Goal: Complete application form

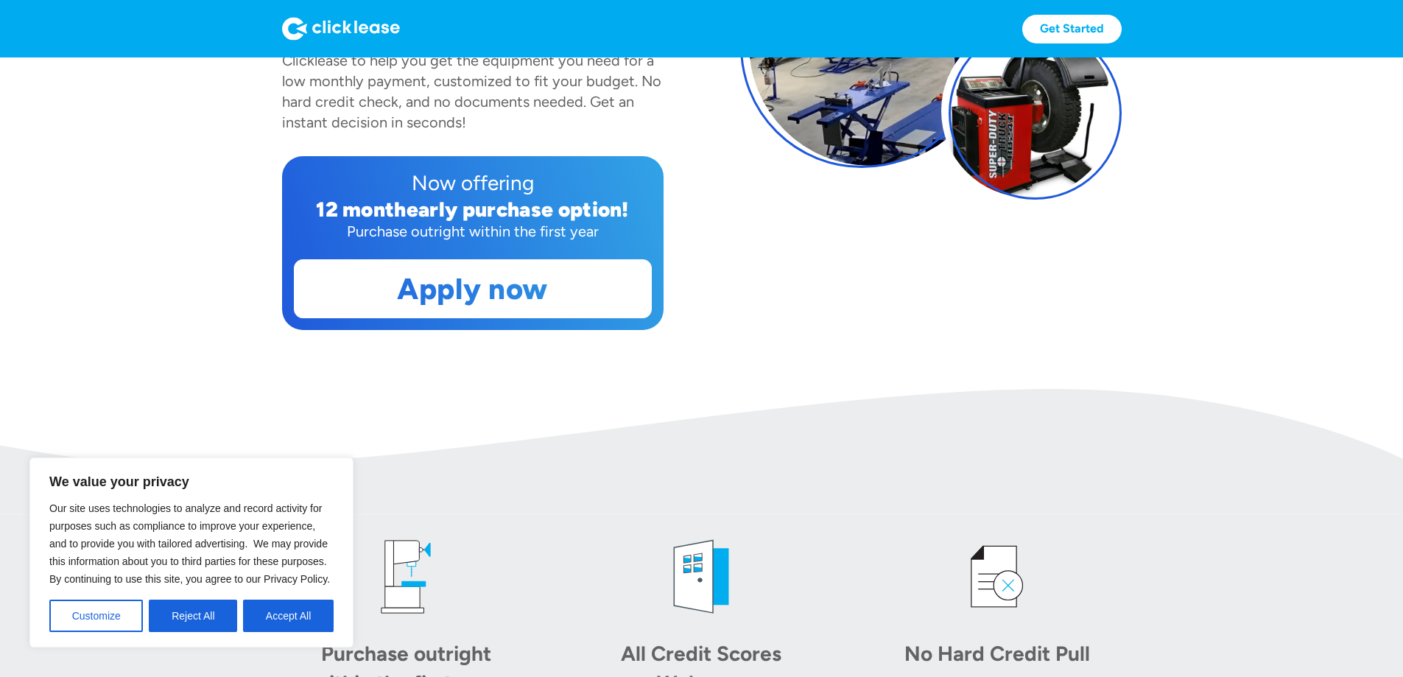
scroll to position [515, 0]
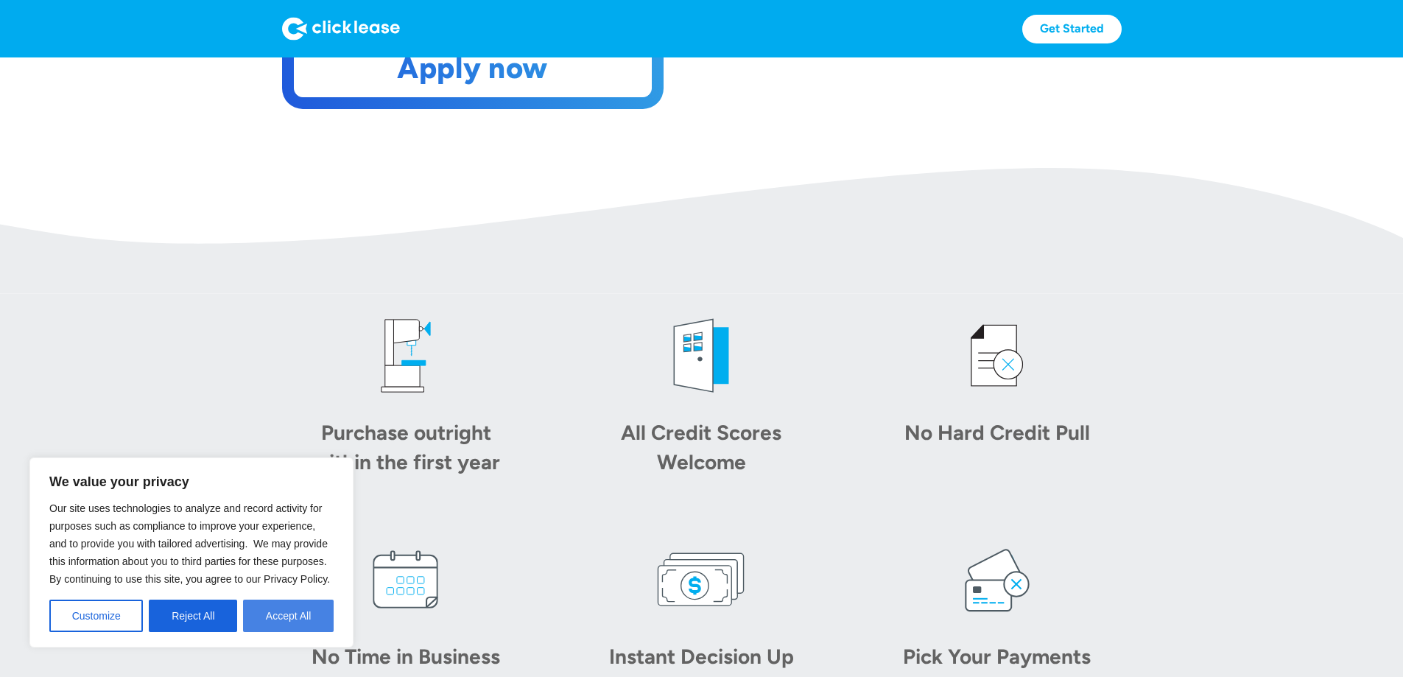
click at [300, 610] on button "Accept All" at bounding box center [288, 615] width 91 height 32
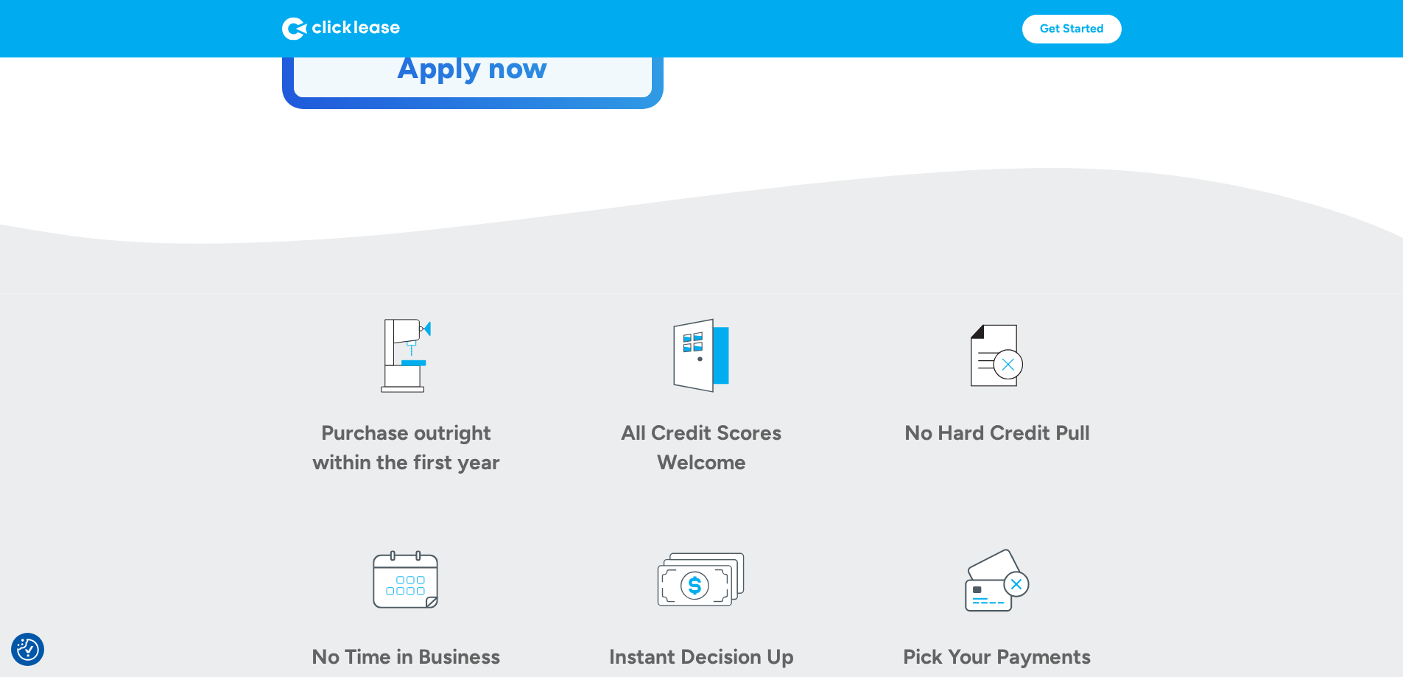
click at [461, 96] on link "Apply now" at bounding box center [473, 67] width 356 height 57
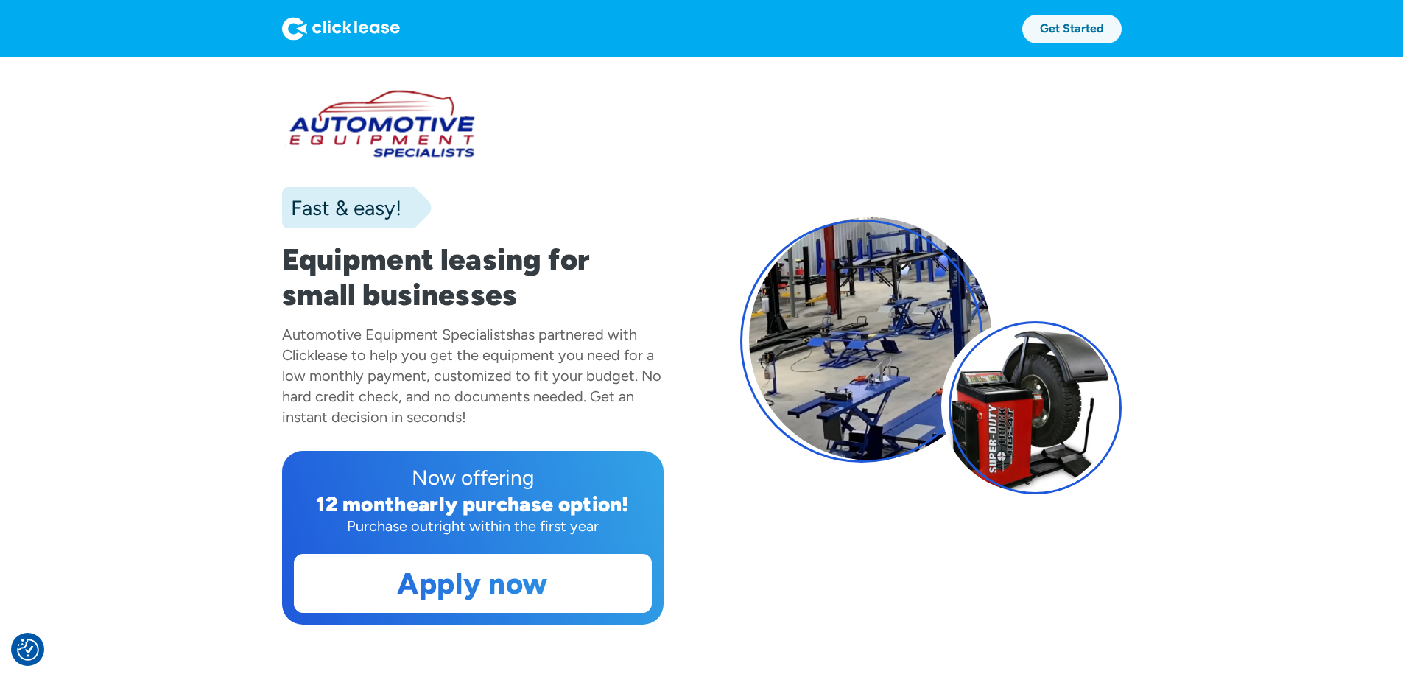
click at [1121, 29] on link "Get Started" at bounding box center [1071, 29] width 99 height 29
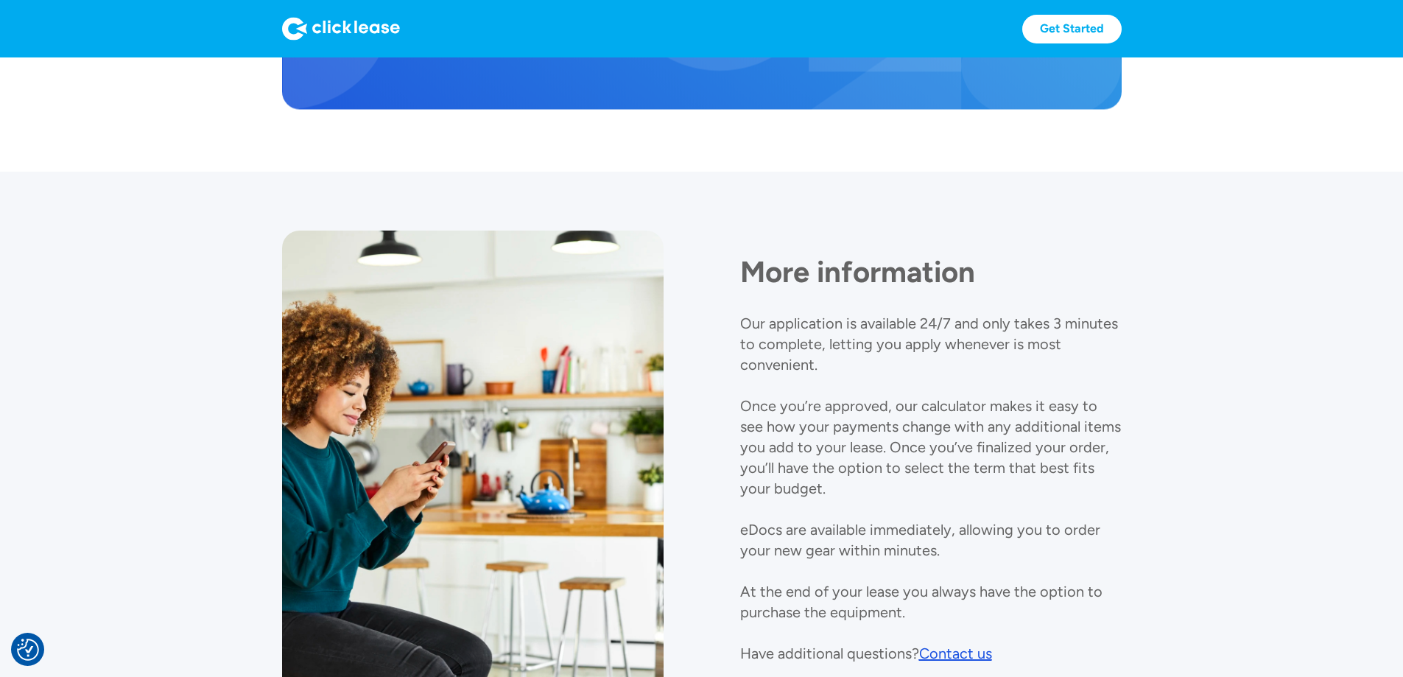
scroll to position [1721, 0]
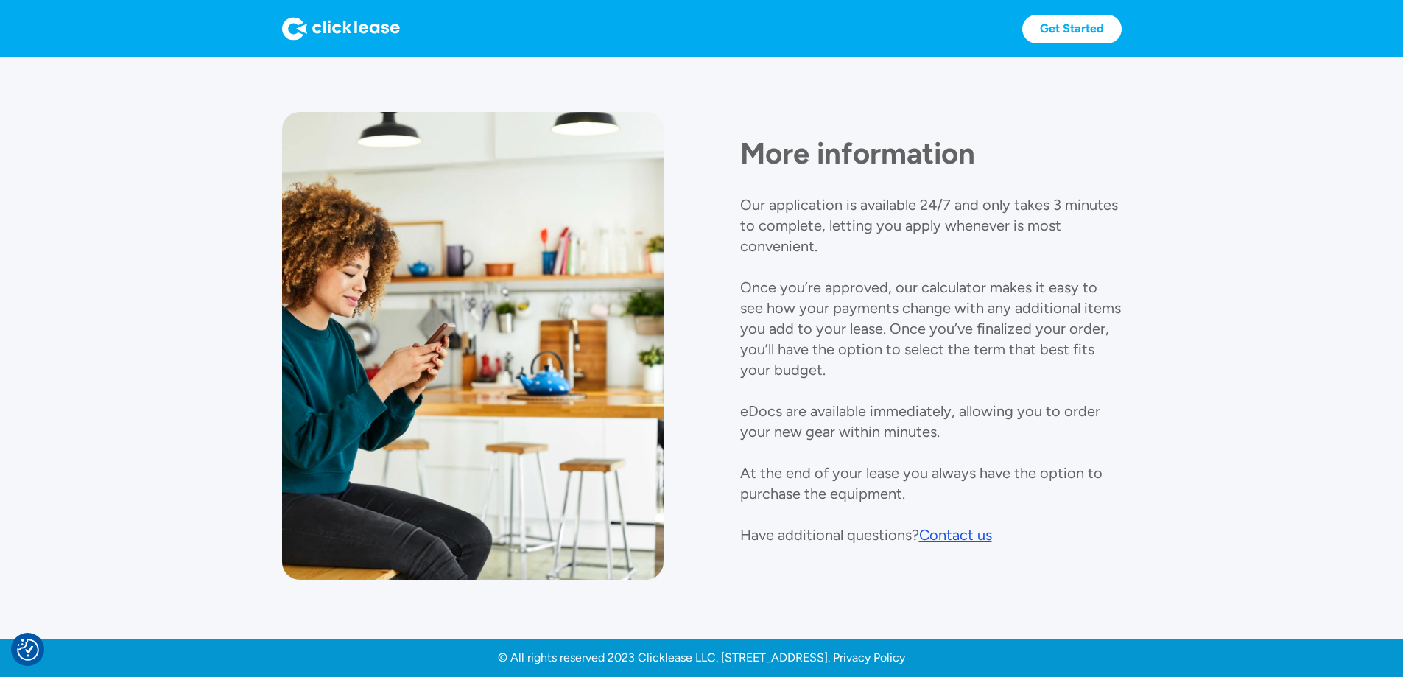
click at [951, 526] on div "Contact us" at bounding box center [955, 535] width 73 height 18
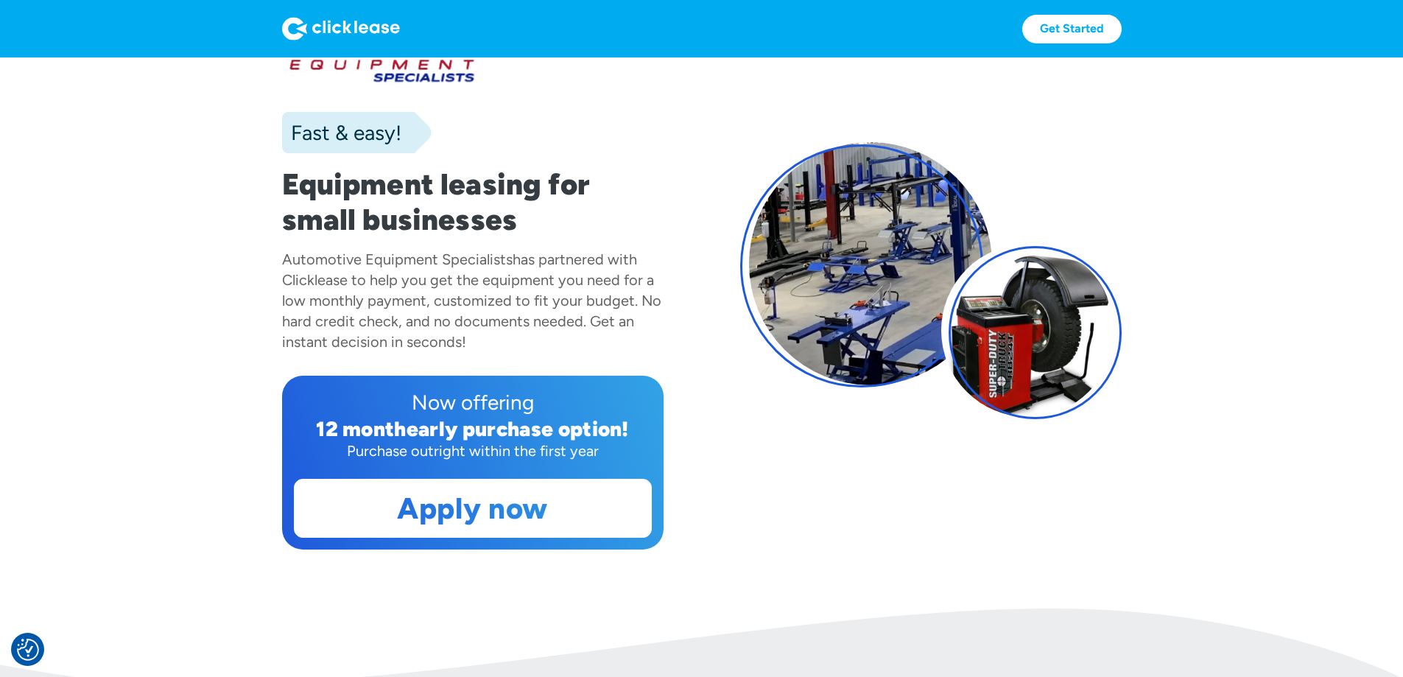
scroll to position [0, 0]
